Goal: Browse casually

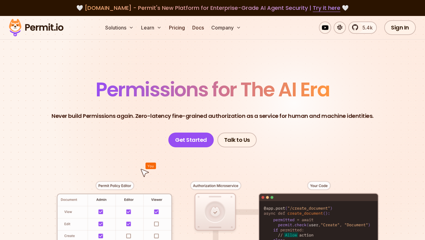
click at [318, 91] on span "Permissions for The AI Era" at bounding box center [213, 89] width 234 height 27
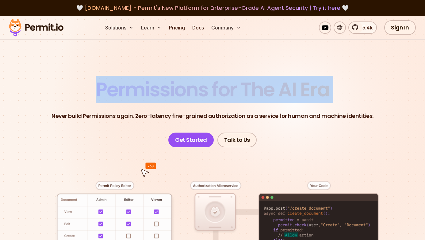
click at [318, 91] on span "Permissions for The AI Era" at bounding box center [213, 89] width 234 height 27
click at [205, 90] on span "Permissions for The AI Era" at bounding box center [213, 89] width 234 height 27
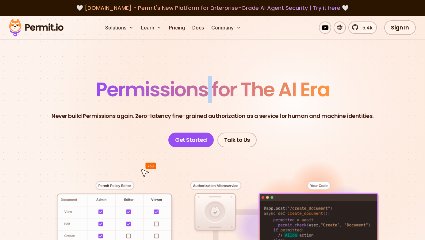
drag, startPoint x: 211, startPoint y: 90, endPoint x: 204, endPoint y: 90, distance: 6.8
click at [204, 90] on span "Permissions for The AI Era" at bounding box center [213, 89] width 234 height 27
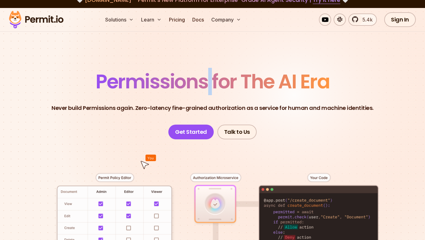
scroll to position [10, 0]
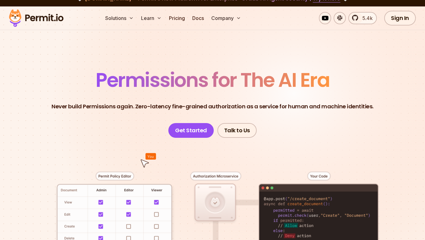
click at [302, 78] on span "Permissions for The AI Era" at bounding box center [213, 79] width 234 height 27
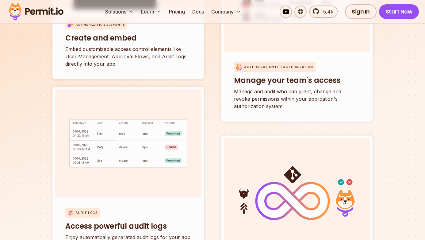
scroll to position [2332, 0]
